Goal: Information Seeking & Learning: Check status

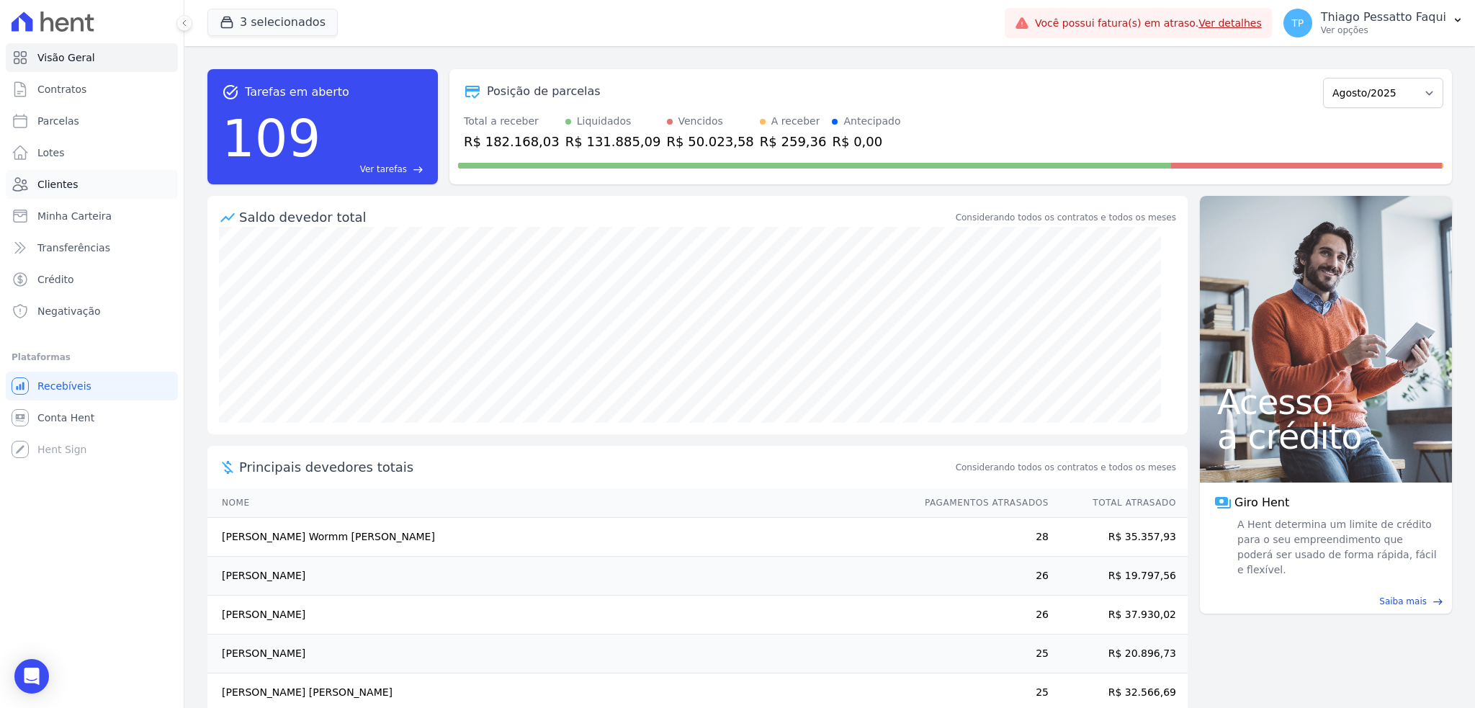
click at [81, 175] on link "Clientes" at bounding box center [92, 184] width 172 height 29
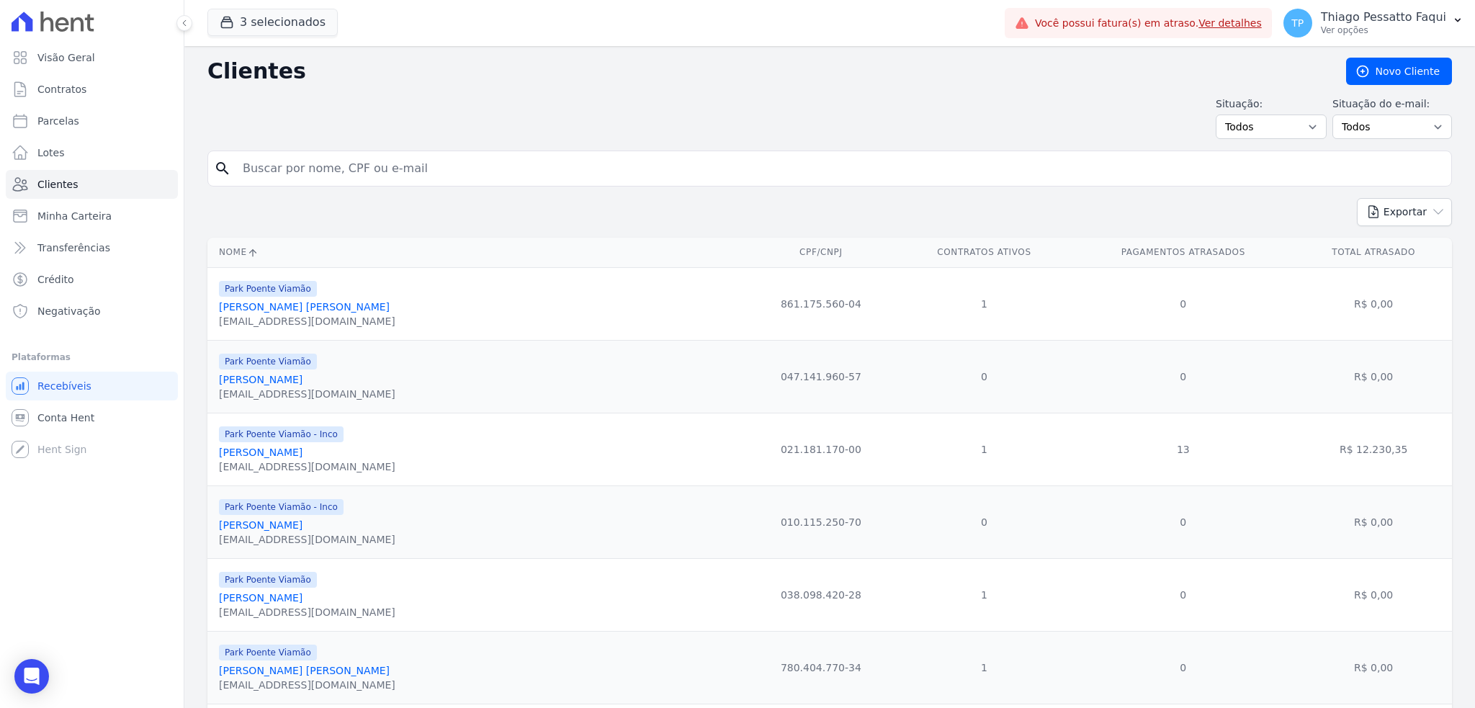
click at [356, 170] on input "search" at bounding box center [839, 168] width 1211 height 29
type input "[PERSON_NAME]"
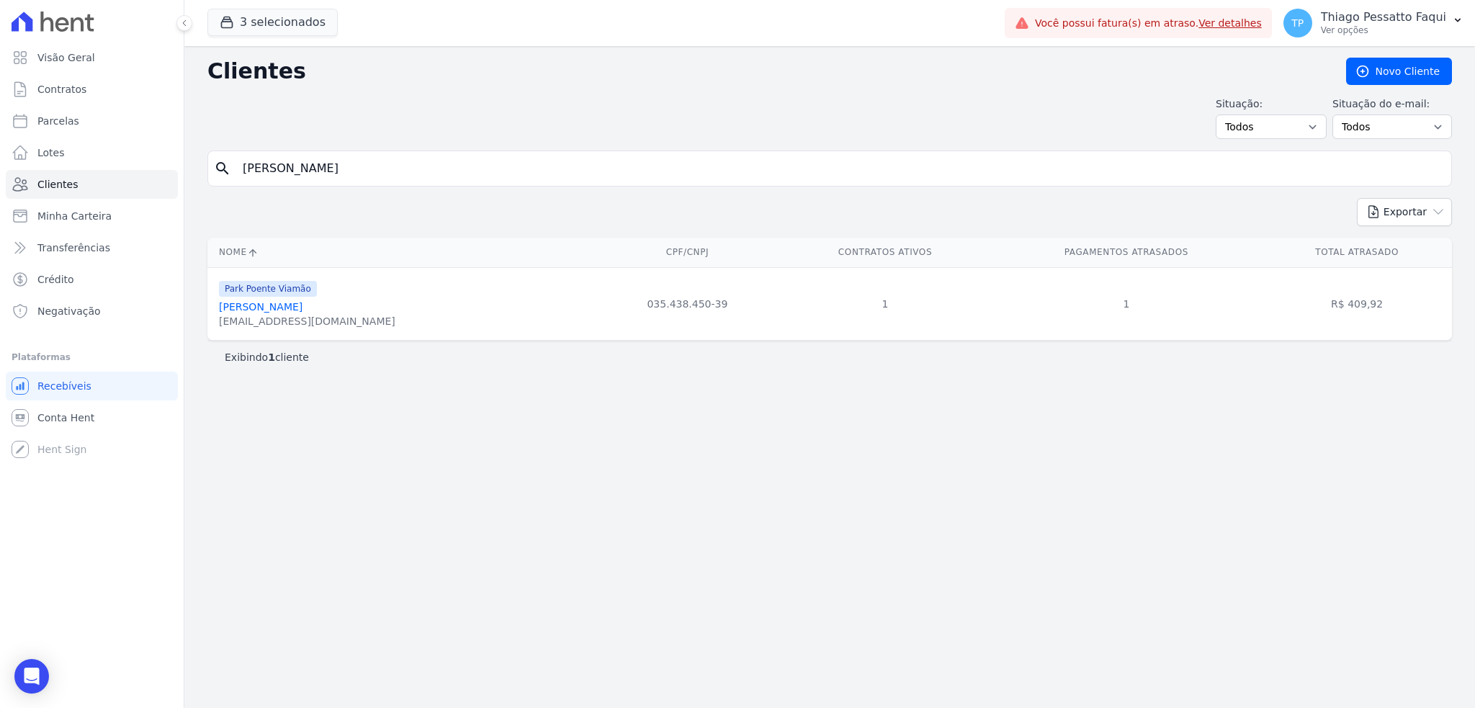
click at [265, 306] on link "[PERSON_NAME]" at bounding box center [261, 307] width 84 height 12
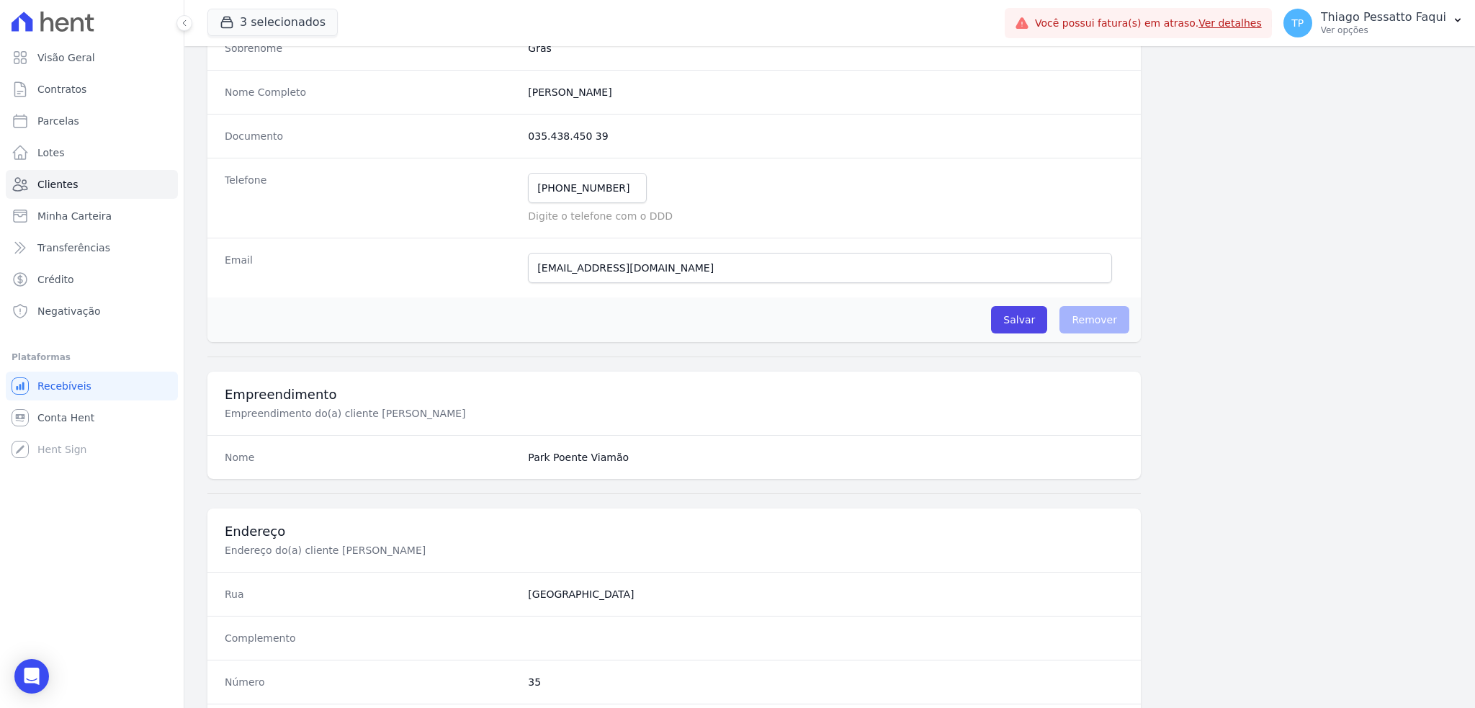
scroll to position [640, 0]
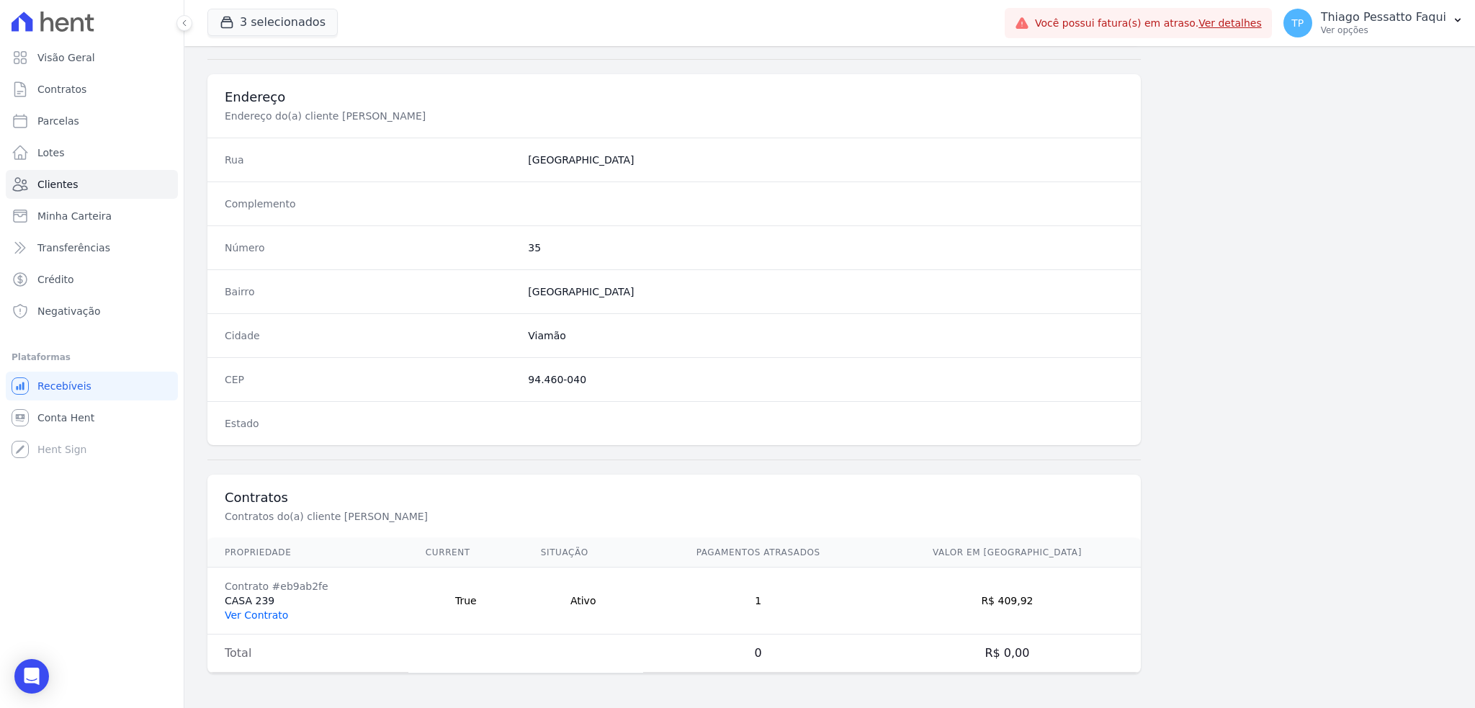
click at [269, 611] on link "Ver Contrato" at bounding box center [256, 615] width 63 height 12
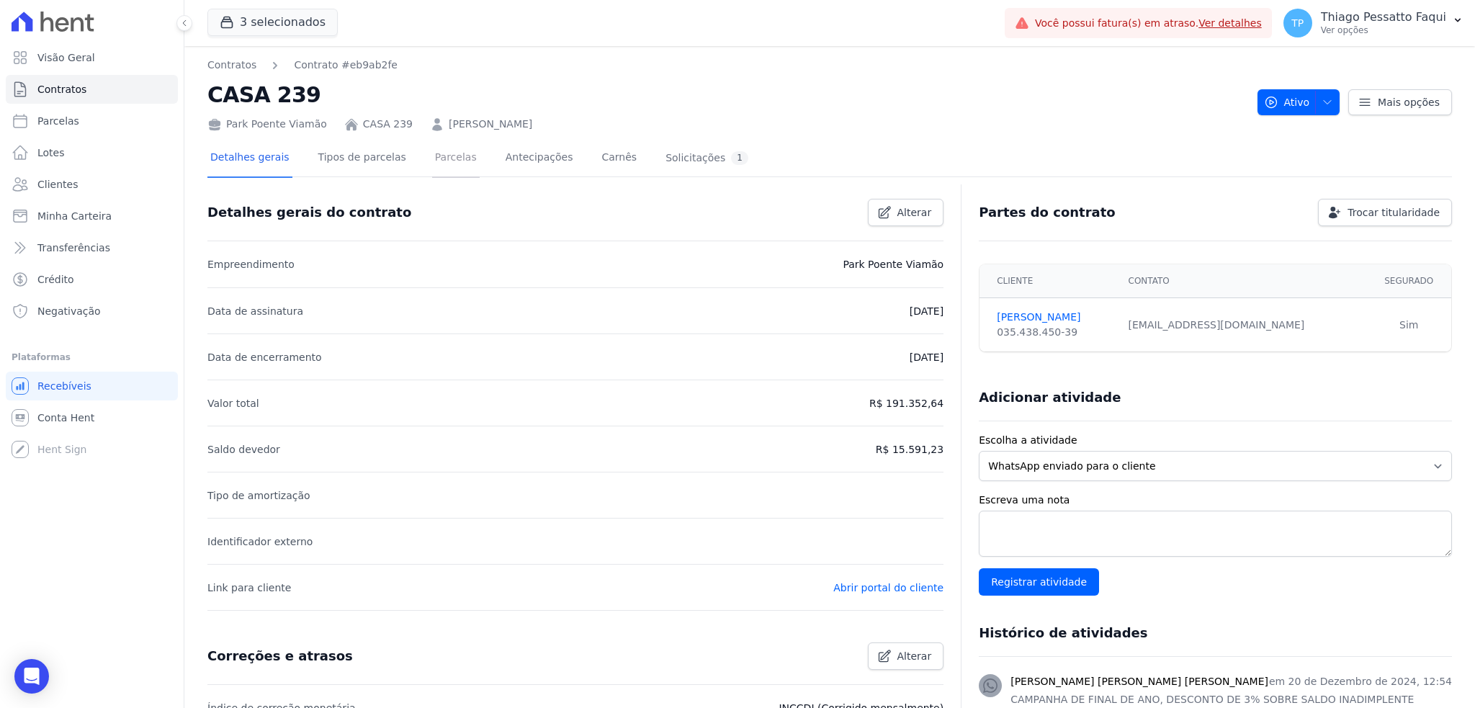
click at [453, 157] on link "Parcelas" at bounding box center [456, 159] width 48 height 38
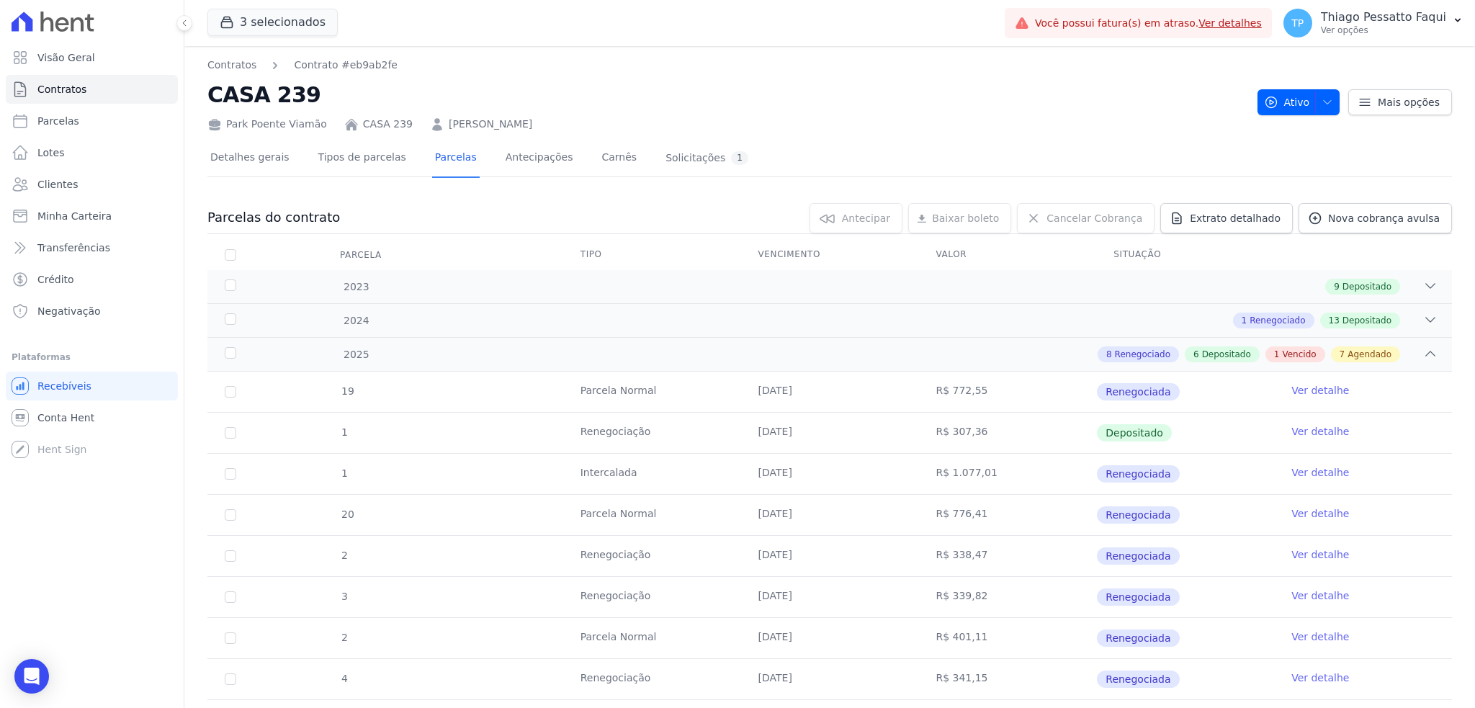
click at [1312, 430] on link "Ver detalhe" at bounding box center [1320, 431] width 58 height 14
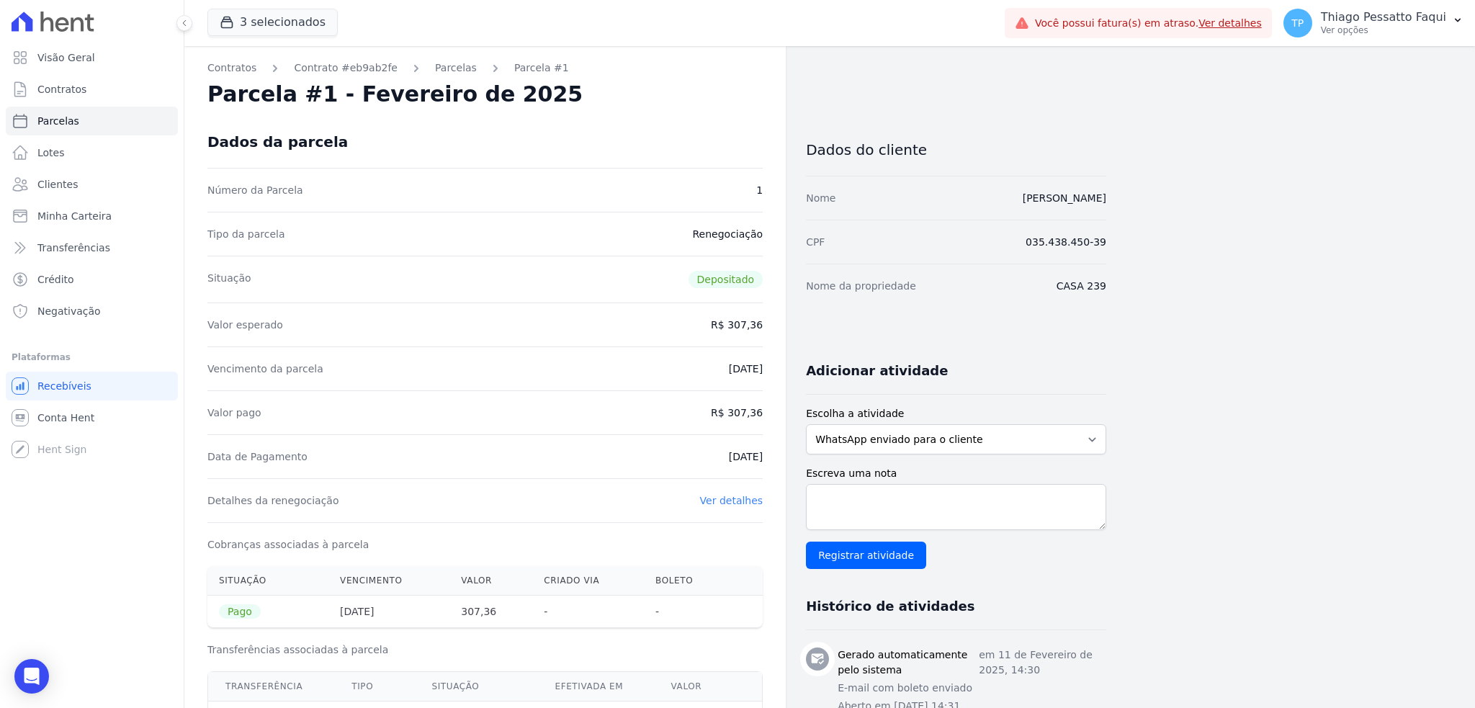
scroll to position [192, 0]
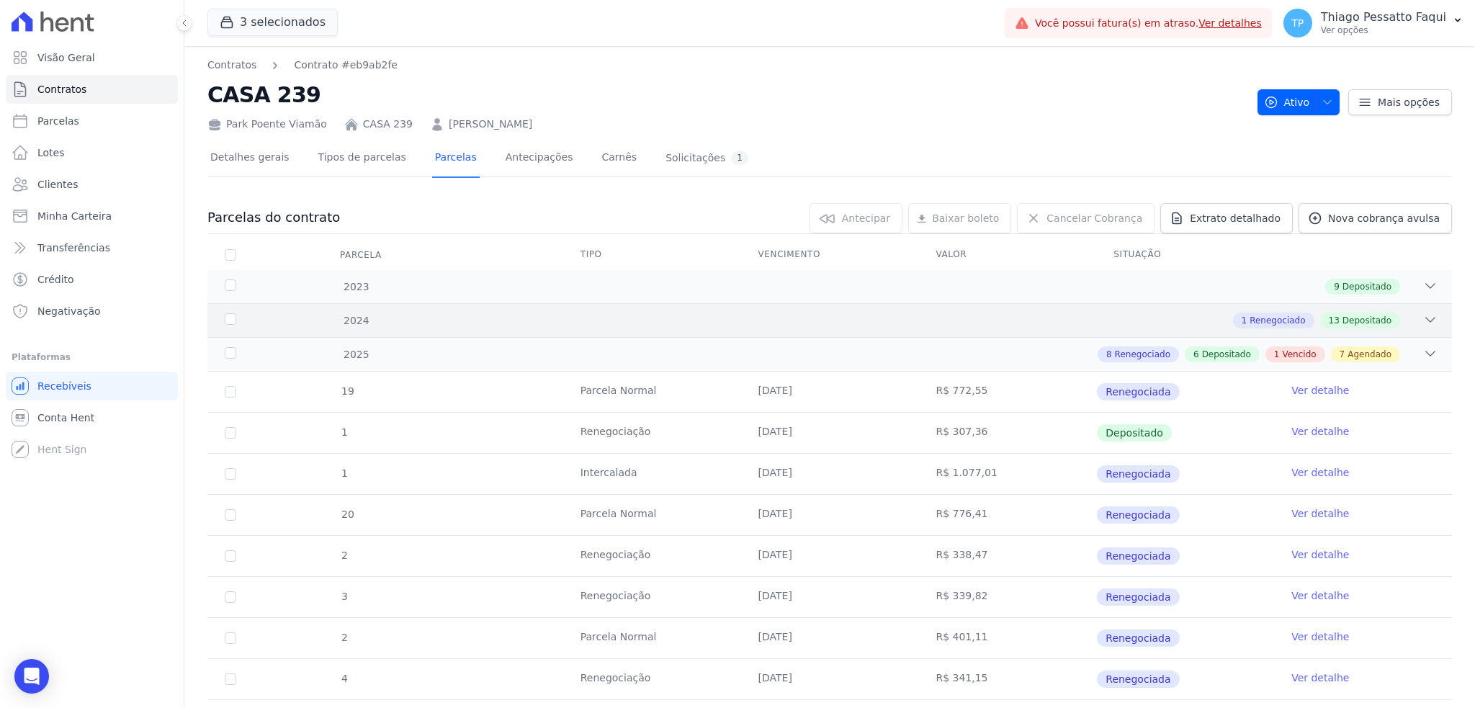
click at [745, 318] on div "1 Renegociado 13 Depositado" at bounding box center [890, 321] width 1093 height 16
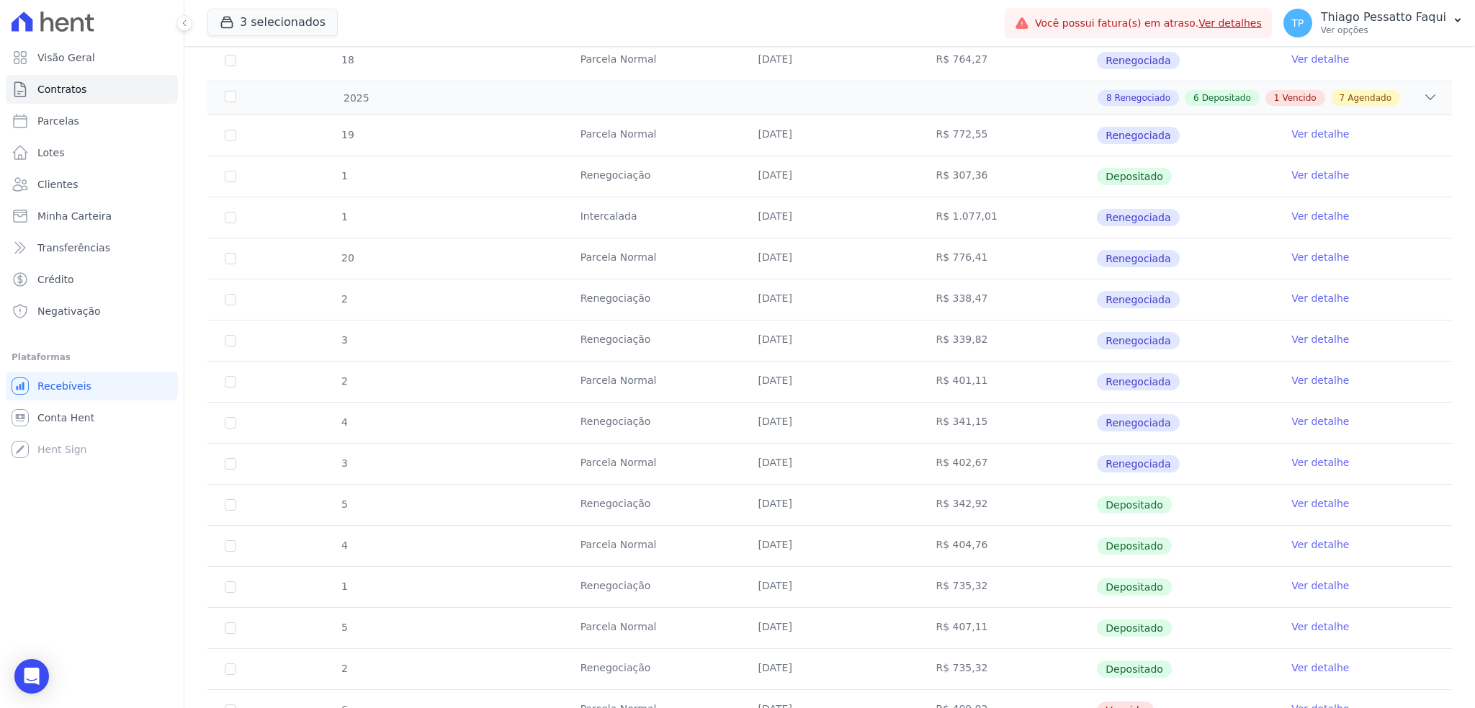
scroll to position [864, 0]
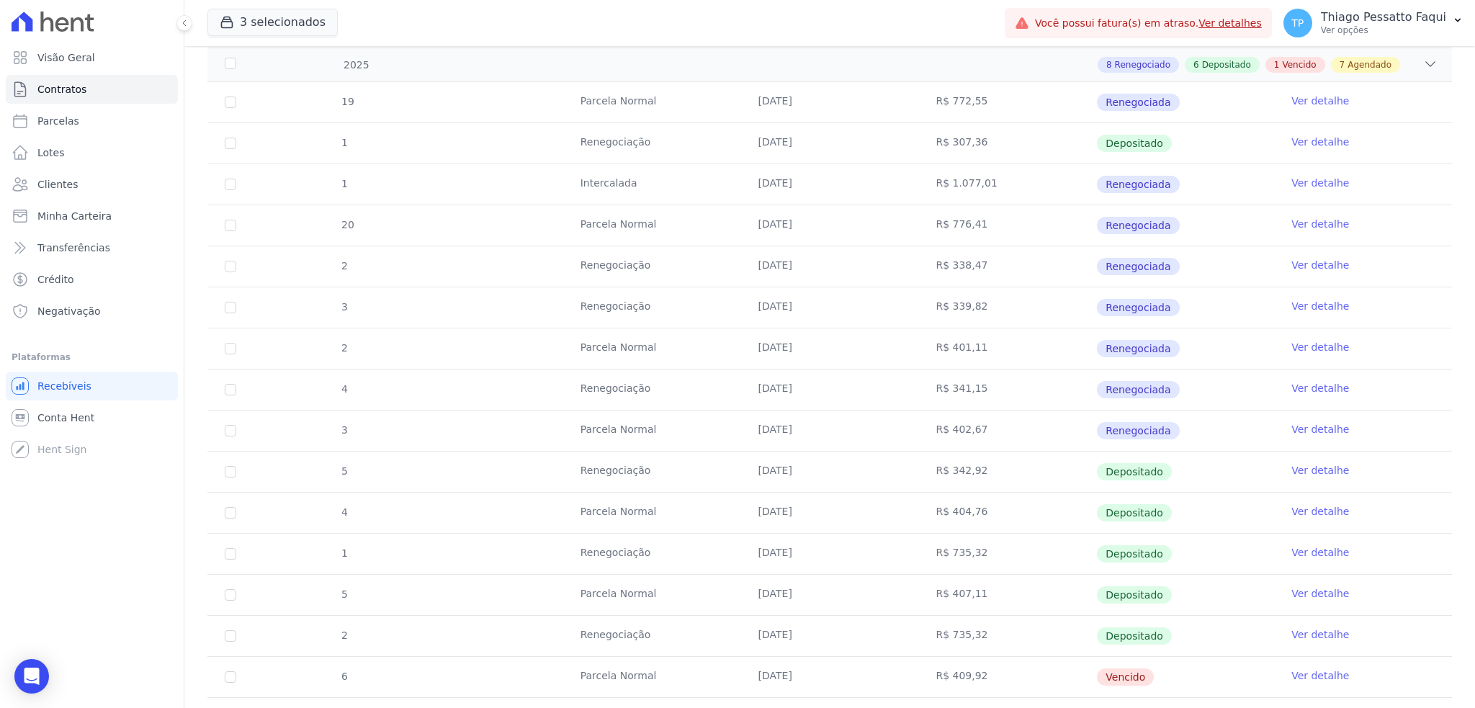
click at [824, 491] on td "[DATE]" at bounding box center [830, 472] width 178 height 40
click at [791, 426] on td "[DATE]" at bounding box center [830, 431] width 178 height 40
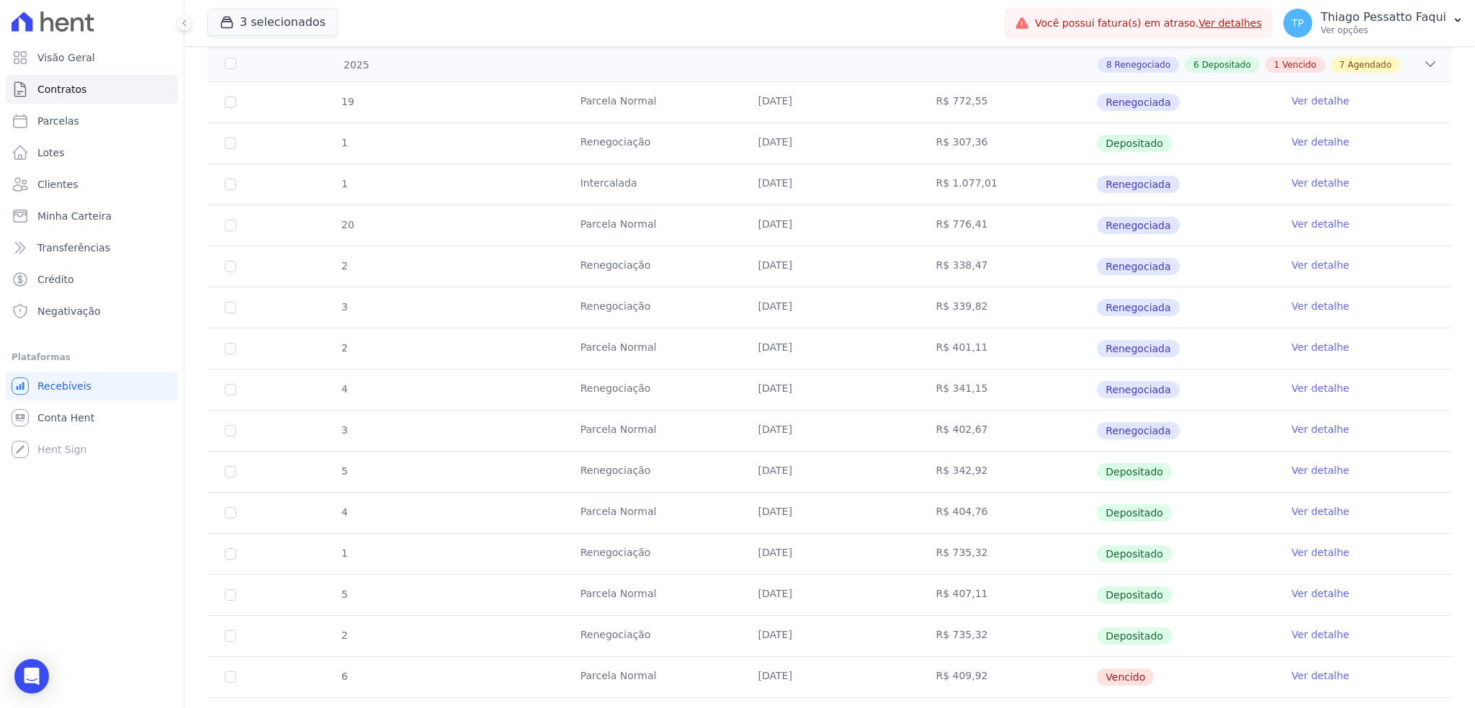
click at [791, 426] on td "[DATE]" at bounding box center [830, 431] width 178 height 40
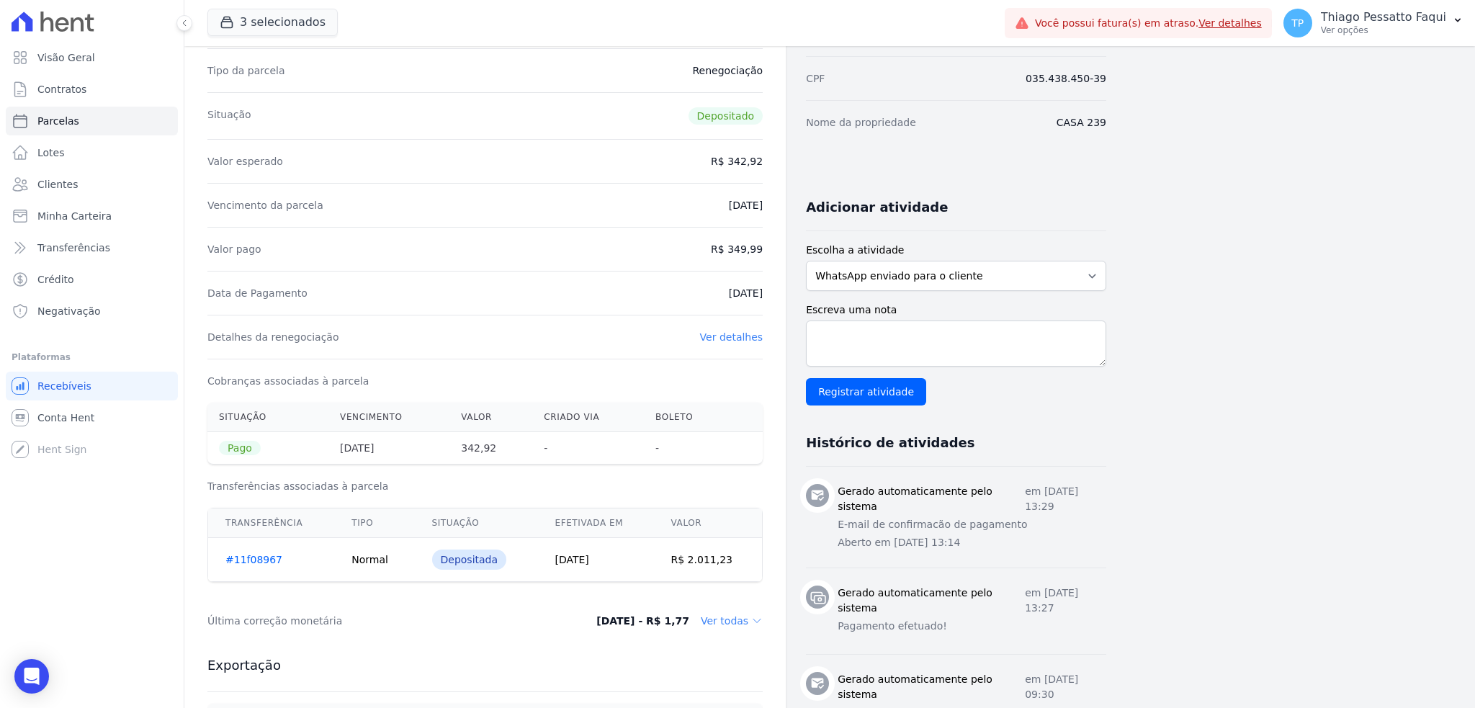
scroll to position [192, 0]
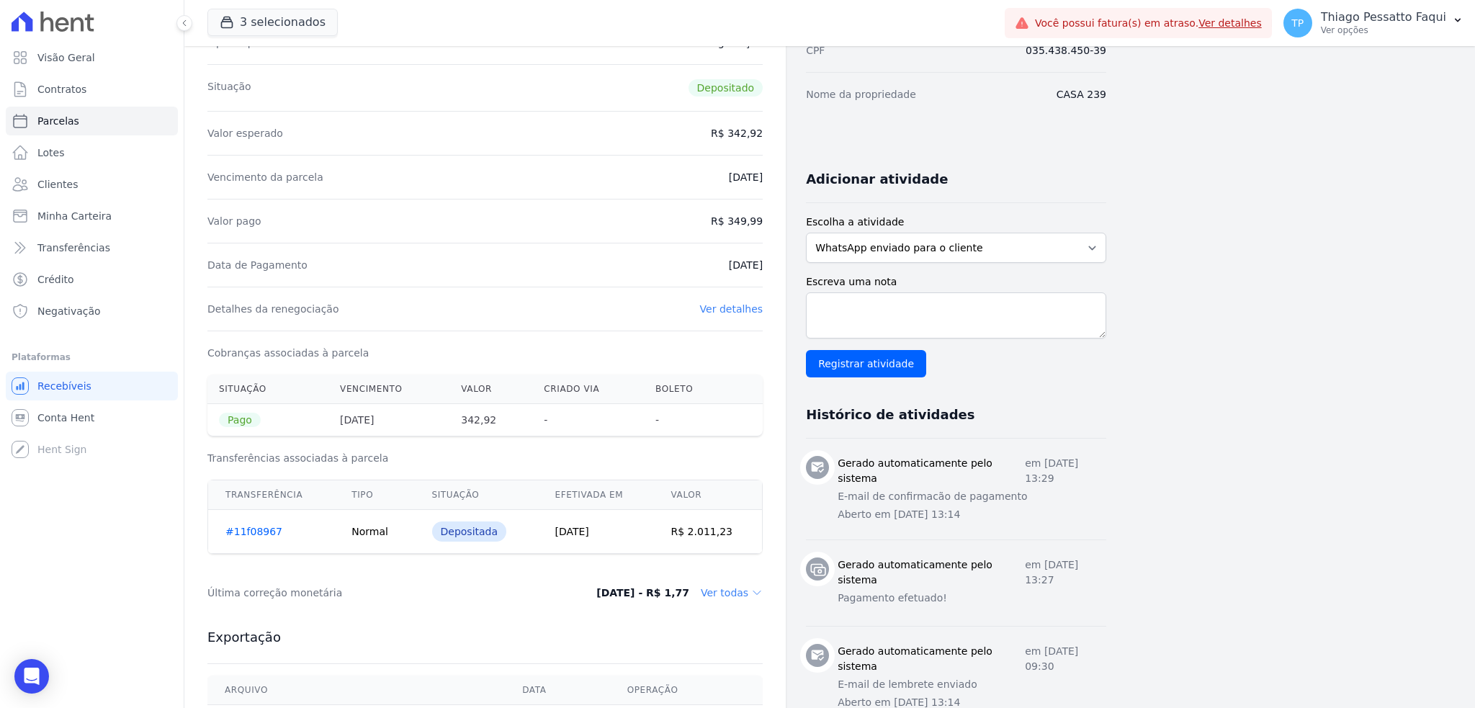
click at [661, 598] on dd "10/05/2025 - R$ 1,77" at bounding box center [642, 593] width 93 height 14
click at [601, 536] on td "16/06/2025" at bounding box center [595, 532] width 116 height 44
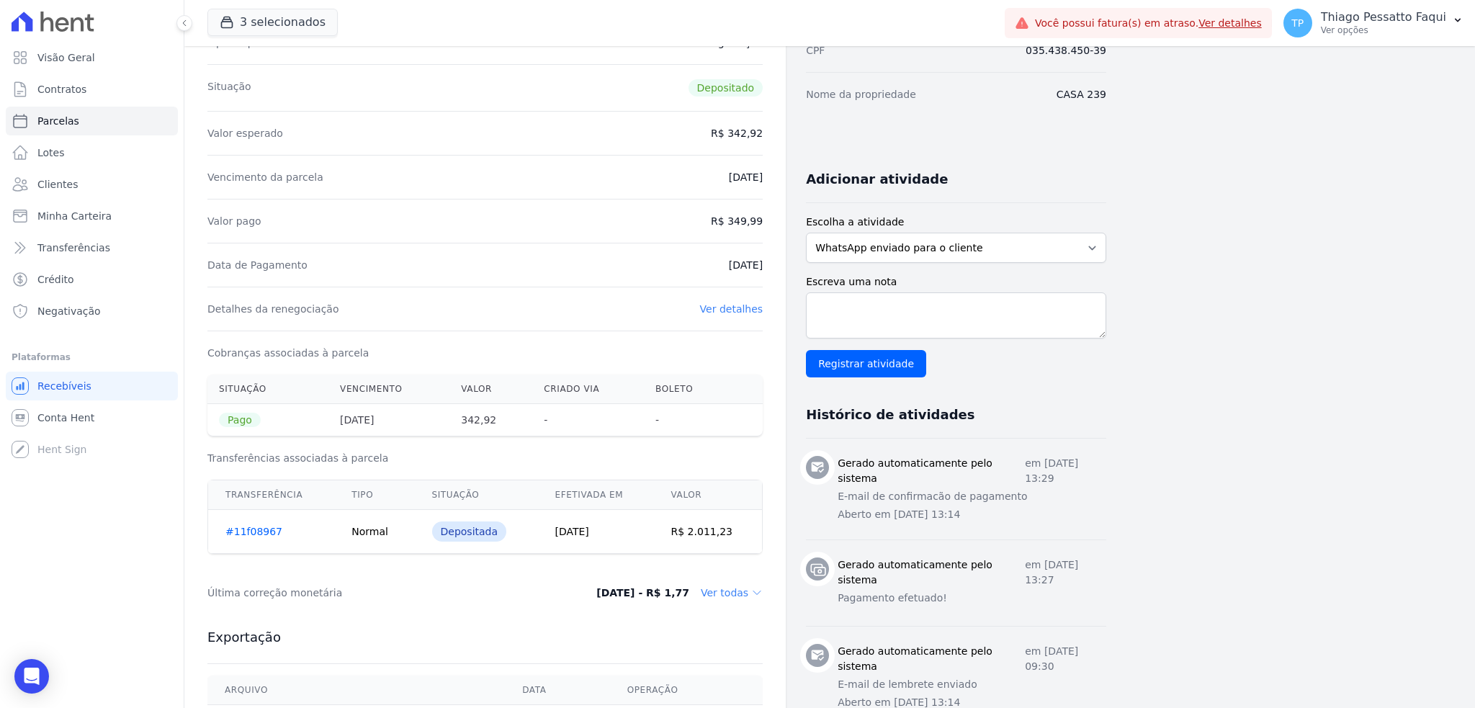
click at [601, 536] on td "16/06/2025" at bounding box center [595, 532] width 116 height 44
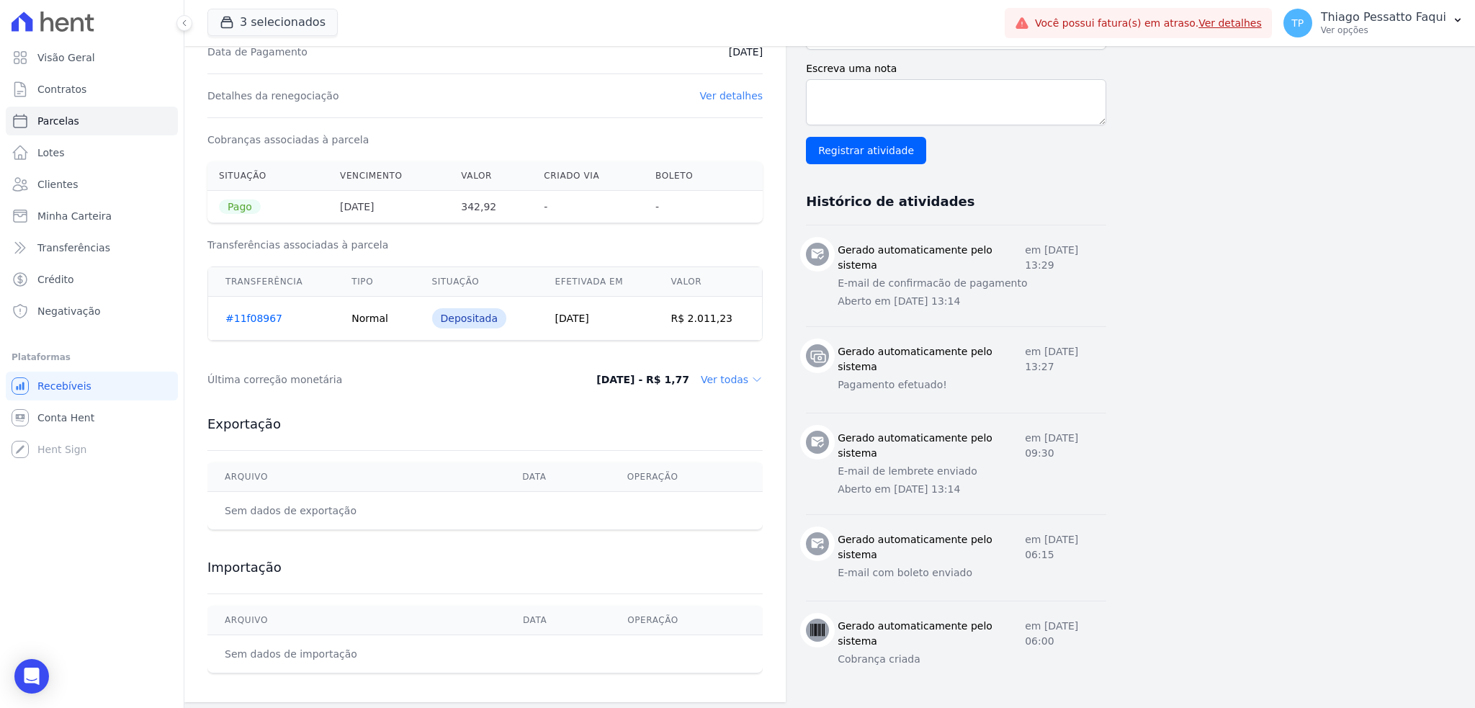
scroll to position [411, 0]
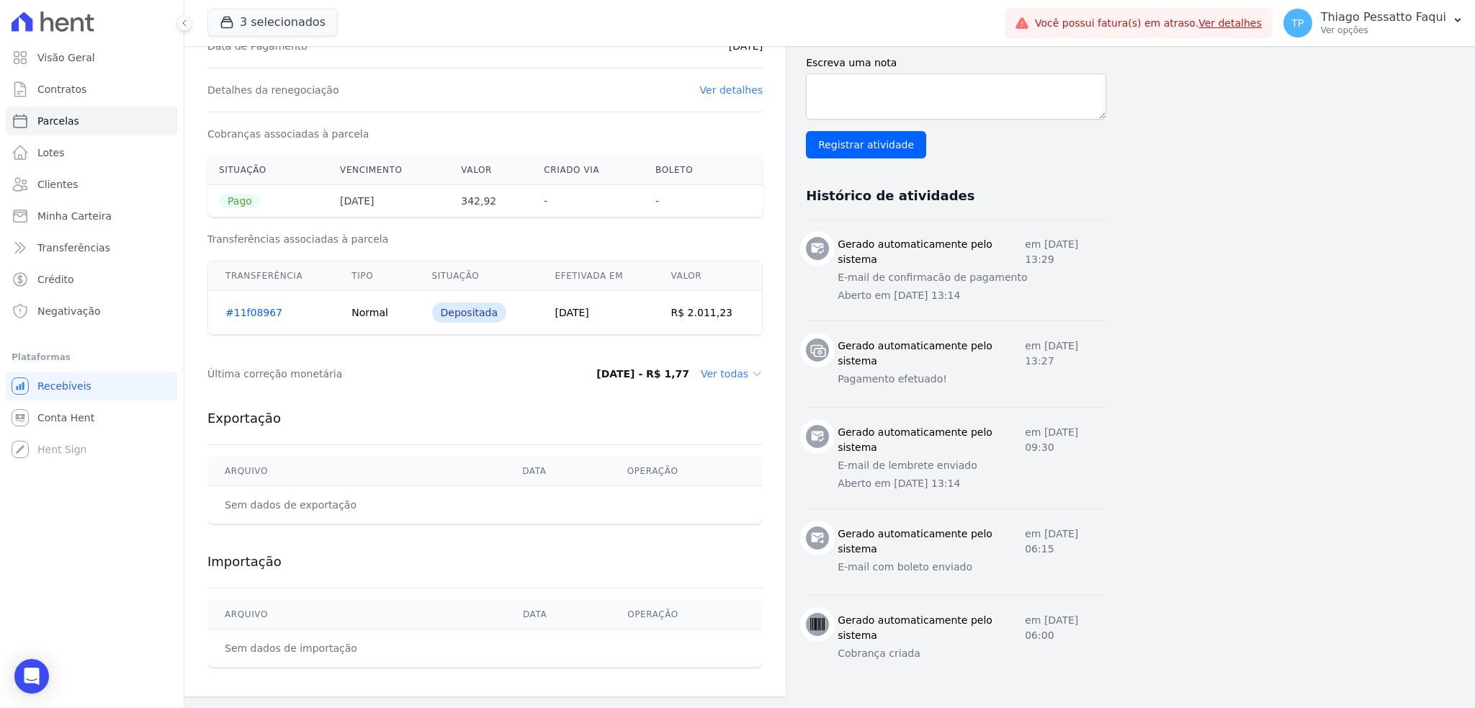
click at [628, 398] on div "Exportação Arquivo Data Operação Sem dados de exportação" at bounding box center [484, 466] width 555 height 143
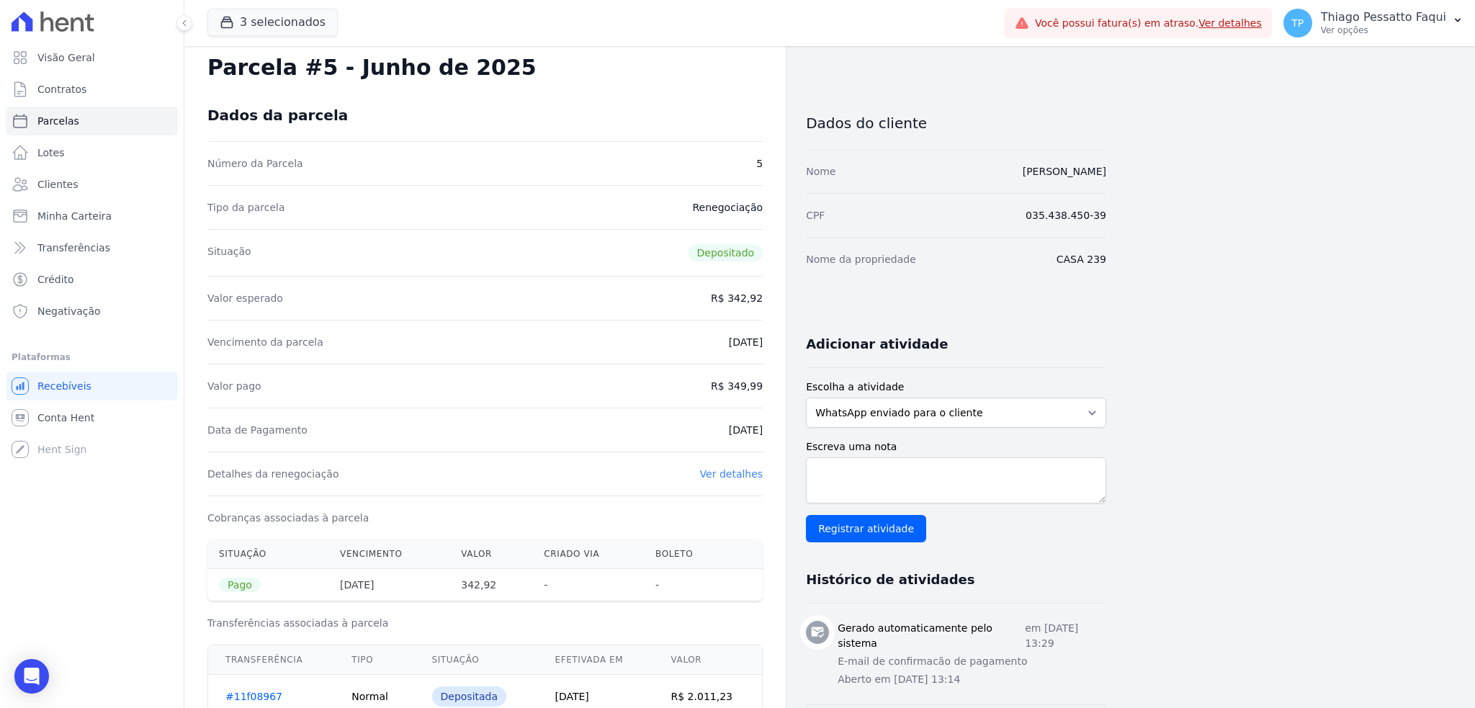
click at [736, 337] on dd "[DATE]" at bounding box center [746, 342] width 34 height 14
click at [735, 337] on dd "[DATE]" at bounding box center [746, 342] width 34 height 14
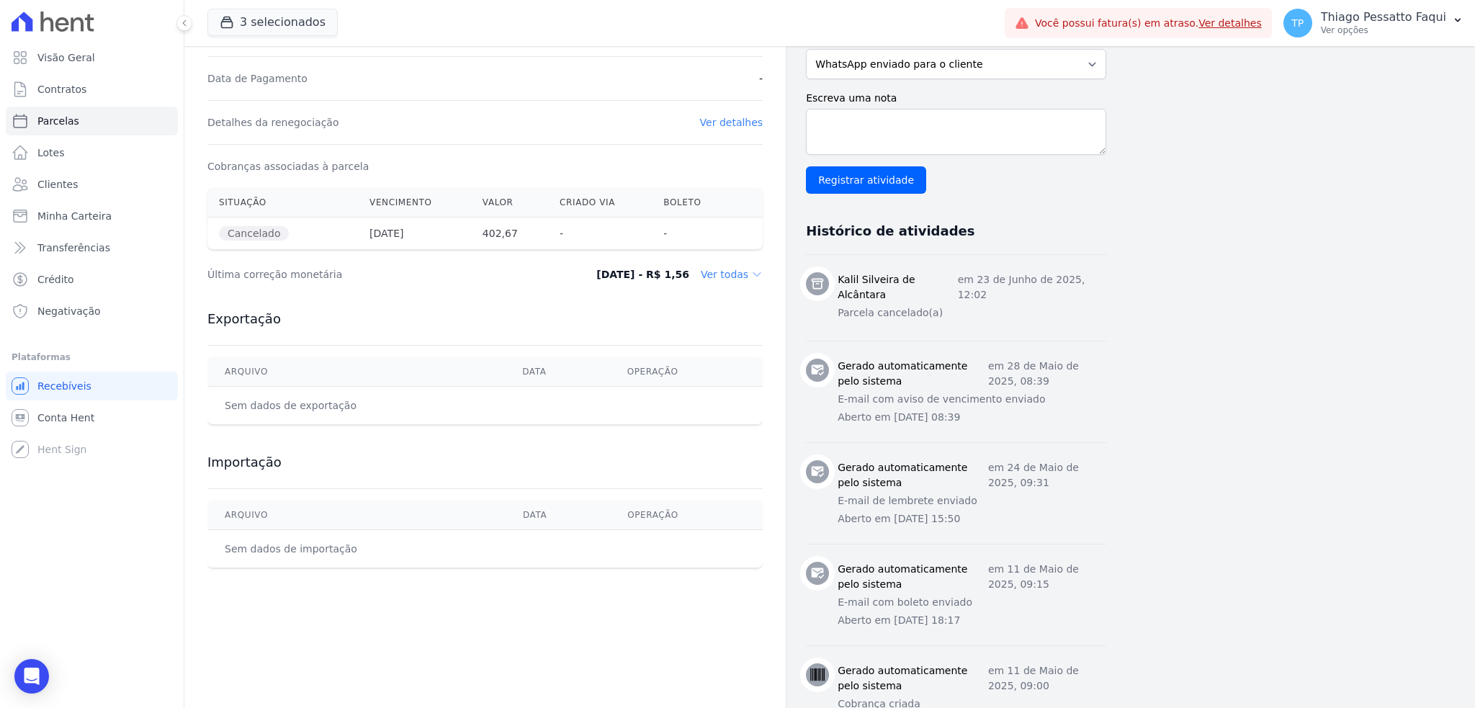
scroll to position [384, 0]
